Goal: Use online tool/utility: Utilize a website feature to perform a specific function

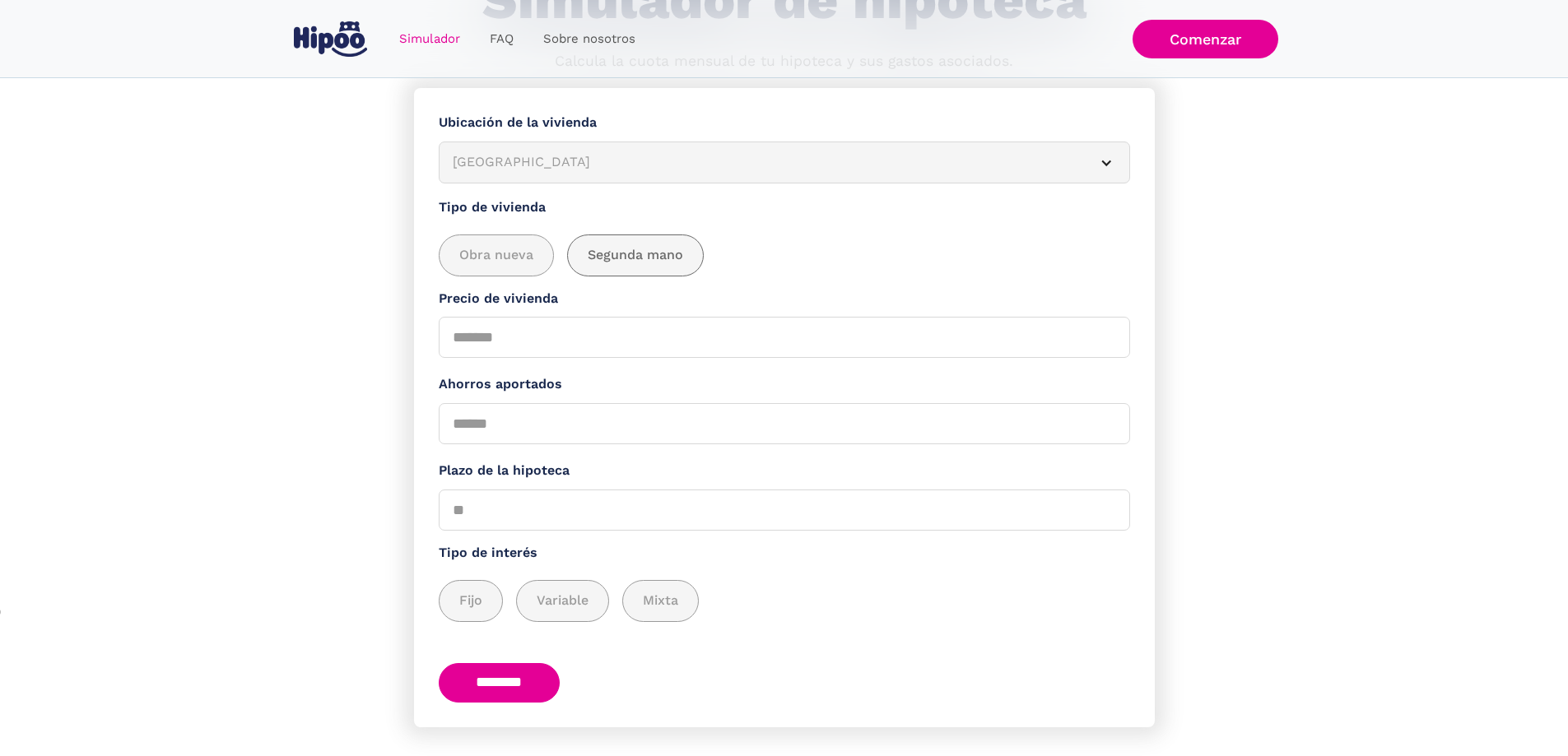
scroll to position [165, 0]
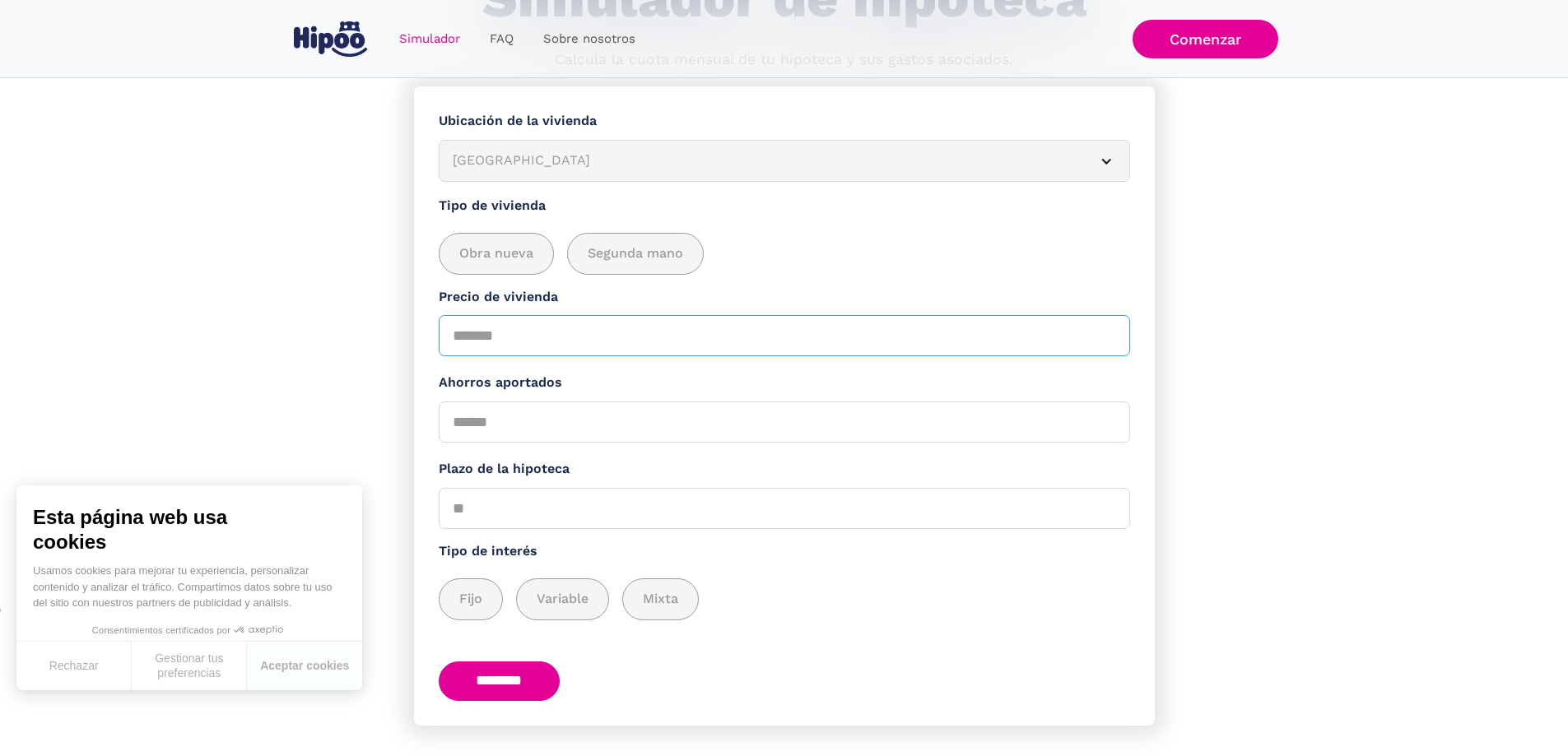
click at [691, 325] on input "Precio de vivienda" at bounding box center [784, 336] width 692 height 41
type input "******"
drag, startPoint x: 913, startPoint y: 479, endPoint x: 881, endPoint y: 447, distance: 45.3
click at [915, 475] on label "Plazo de la hipoteca" at bounding box center [784, 469] width 692 height 21
click at [915, 488] on input "Plazo de la hipoteca" at bounding box center [784, 509] width 692 height 41
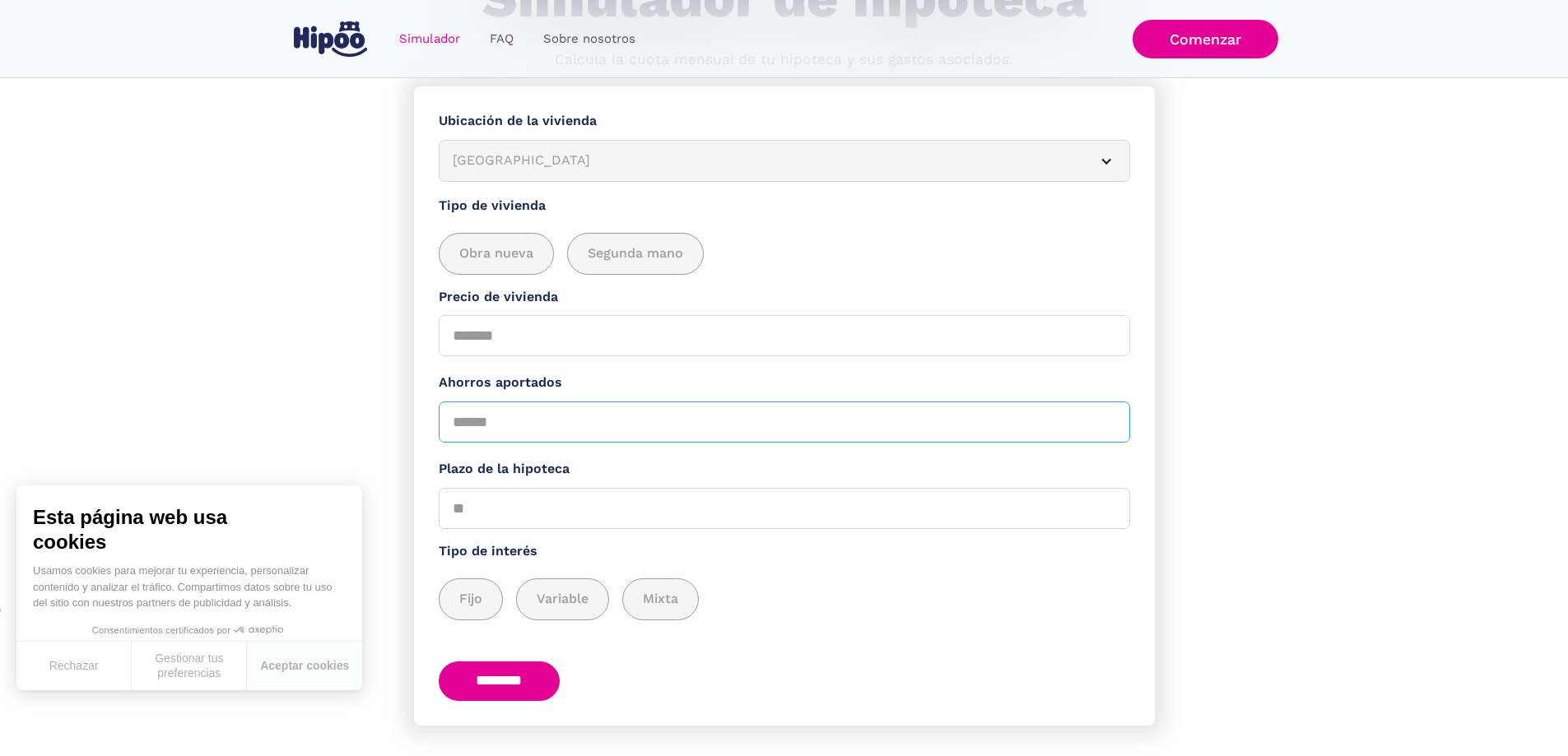
click at [594, 430] on input "Ahorros aportados" at bounding box center [784, 422] width 692 height 41
click at [595, 429] on input "Ahorros aportados" at bounding box center [784, 422] width 692 height 41
drag, startPoint x: 669, startPoint y: 495, endPoint x: 678, endPoint y: 497, distance: 9.2
click at [677, 497] on div "Plazo de la hipoteca 0 20 ** ** ** 20 25 30" at bounding box center [784, 494] width 692 height 70
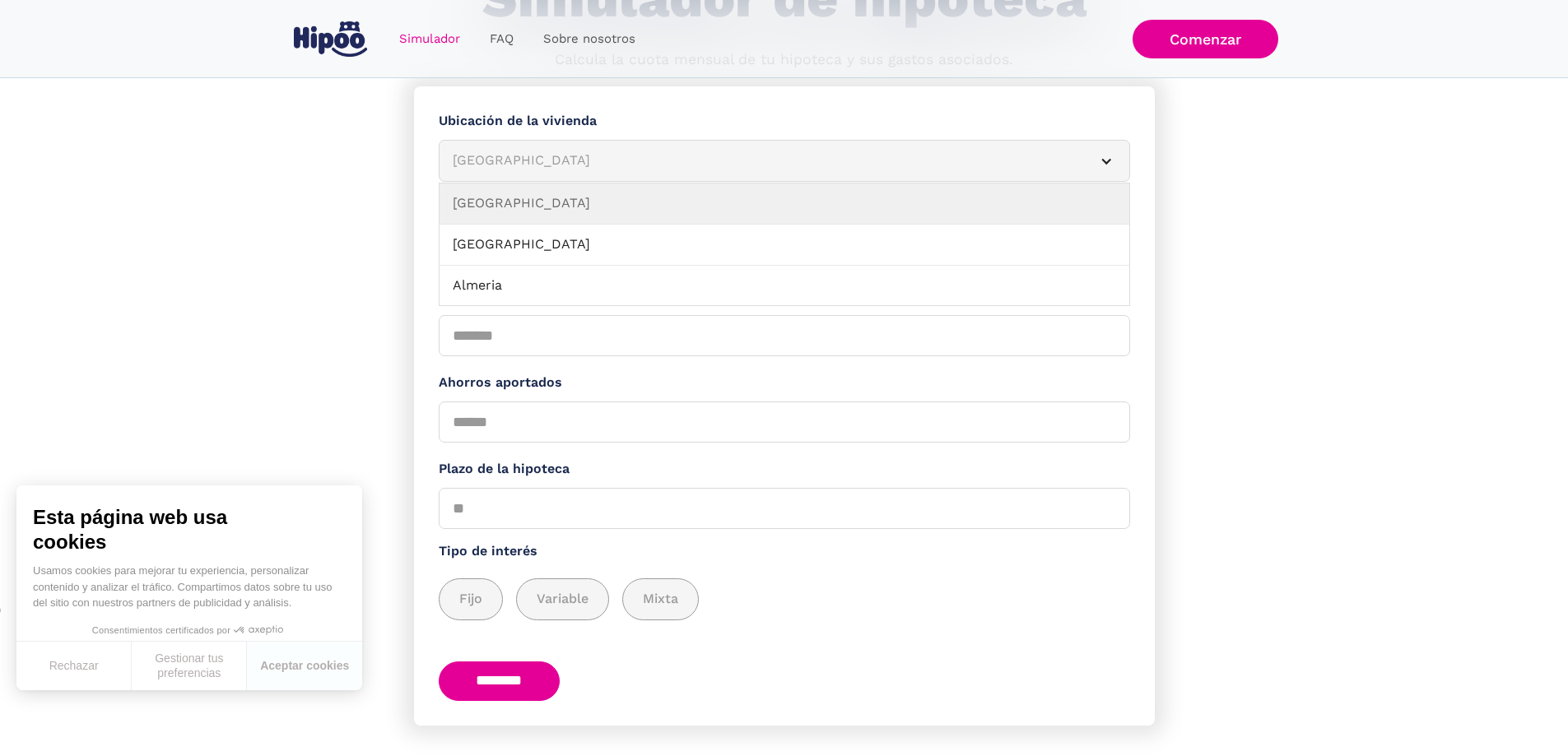
click at [1086, 167] on article "[GEOGRAPHIC_DATA]" at bounding box center [784, 161] width 692 height 42
click at [1104, 163] on div "Simulador Form" at bounding box center [1106, 162] width 13 height 13
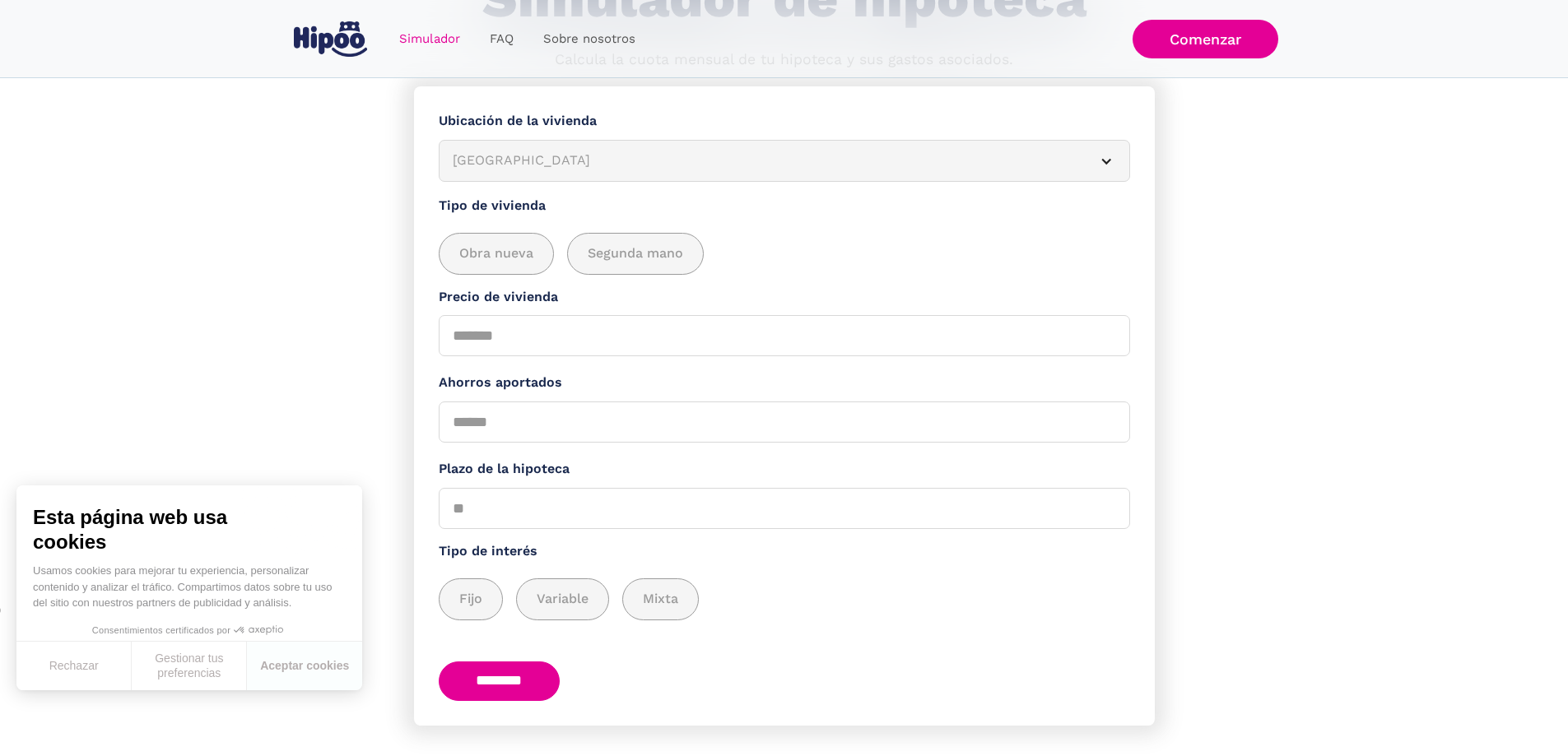
click at [1104, 163] on div "Simulador Form" at bounding box center [1106, 162] width 13 height 13
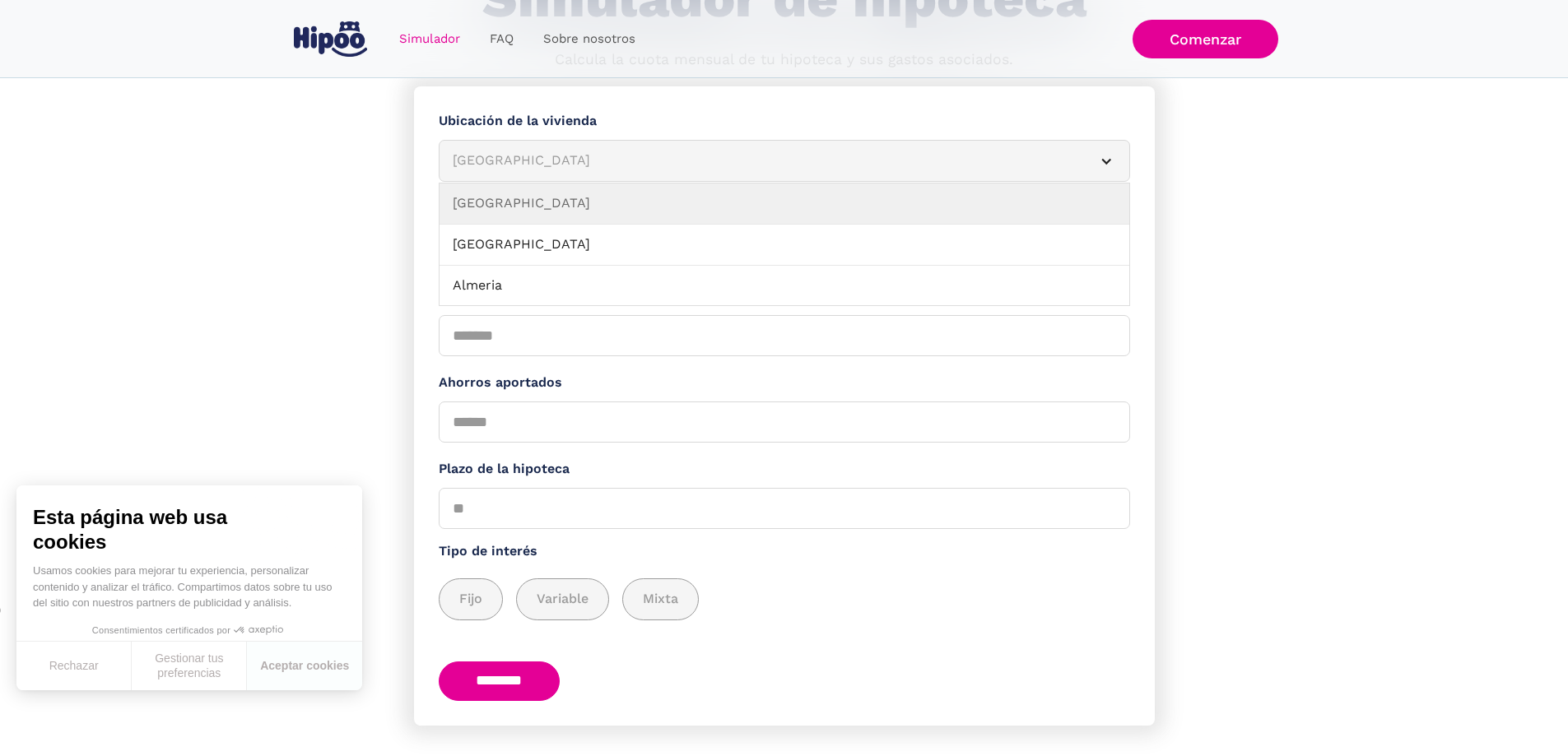
click at [1106, 171] on article "[GEOGRAPHIC_DATA]" at bounding box center [784, 161] width 692 height 42
click at [1105, 178] on article "[GEOGRAPHIC_DATA]" at bounding box center [784, 161] width 692 height 42
